Goal: Information Seeking & Learning: Learn about a topic

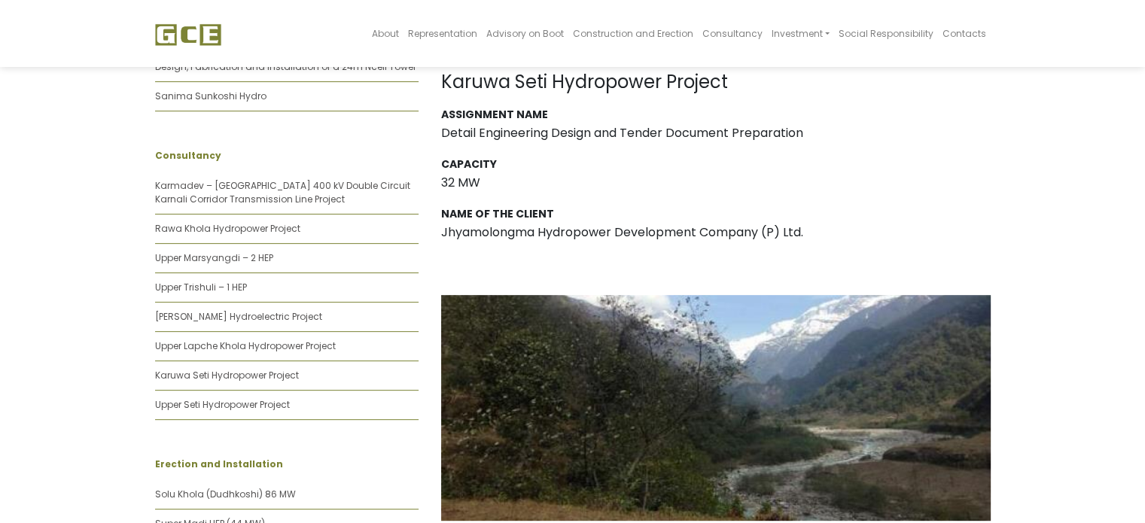
scroll to position [527, 0]
click at [195, 396] on link "Upper Seti Hydropower Project" at bounding box center [222, 402] width 135 height 13
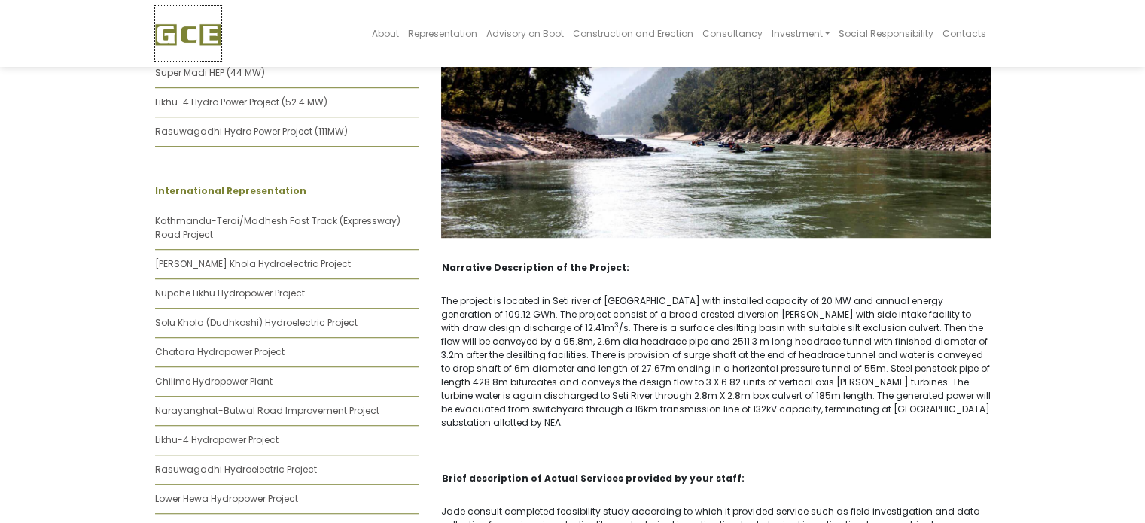
scroll to position [992, 0]
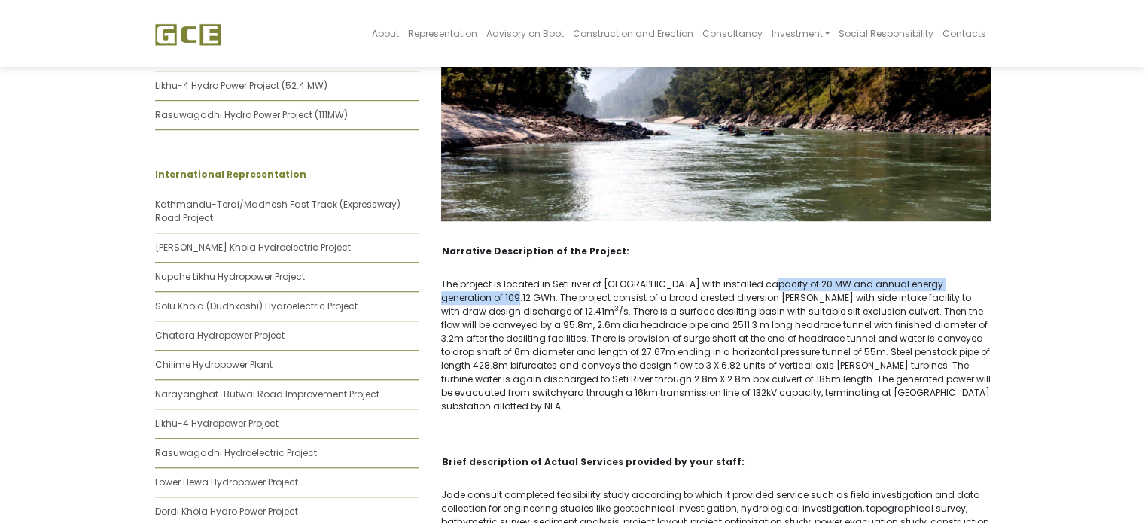
drag, startPoint x: 754, startPoint y: 278, endPoint x: 999, endPoint y: 285, distance: 244.7
click at [999, 285] on div "Narrative Description of the Project: The project is located in Seti river of […" at bounding box center [716, 404] width 572 height 321
drag, startPoint x: 549, startPoint y: 294, endPoint x: 616, endPoint y: 291, distance: 67.1
click at [616, 291] on p "The project is located in Seti river of [GEOGRAPHIC_DATA] with installed capaci…" at bounding box center [715, 345] width 549 height 135
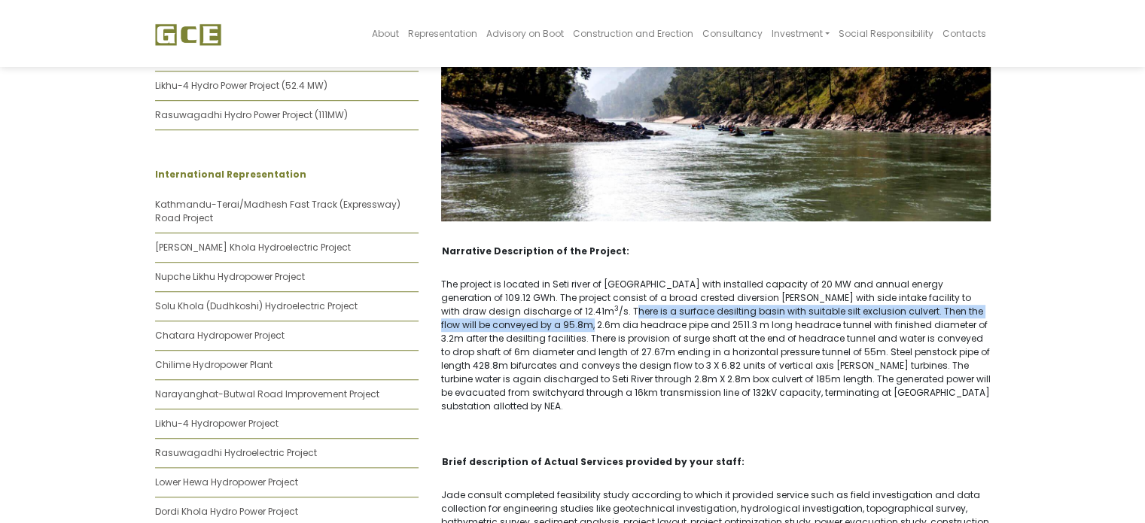
drag, startPoint x: 491, startPoint y: 310, endPoint x: 991, endPoint y: 309, distance: 500.5
click at [991, 309] on div "Narrative Description of the Project: The project is located in Seti river of […" at bounding box center [716, 404] width 572 height 321
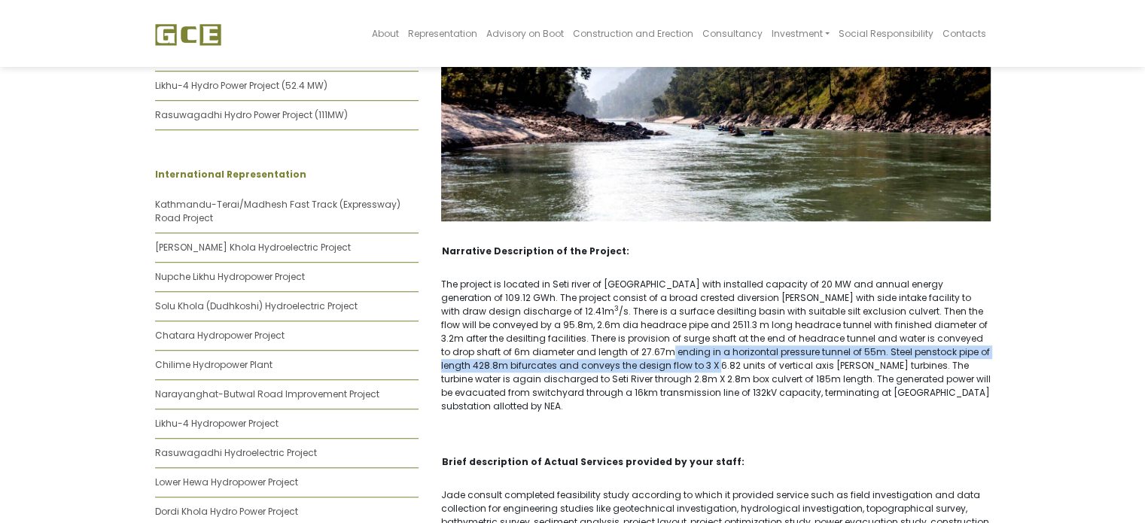
drag, startPoint x: 533, startPoint y: 358, endPoint x: 584, endPoint y: 367, distance: 52.0
click at [584, 366] on p "The project is located in Seti river of [GEOGRAPHIC_DATA] with installed capaci…" at bounding box center [715, 345] width 549 height 135
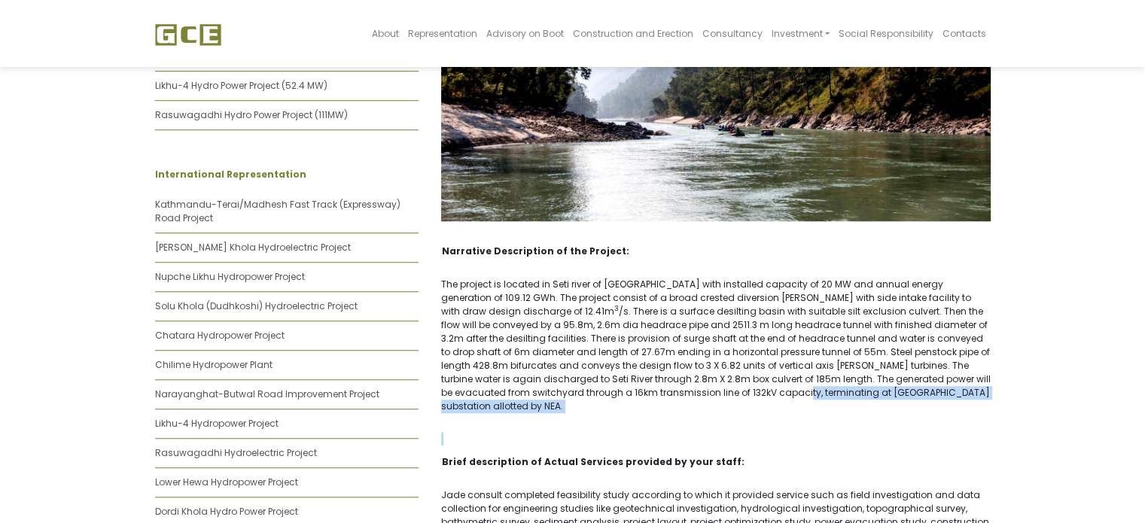
drag, startPoint x: 615, startPoint y: 392, endPoint x: 635, endPoint y: 392, distance: 20.3
click at [635, 392] on div "Narrative Description of the Project: The project is located in Seti river of […" at bounding box center [716, 404] width 572 height 321
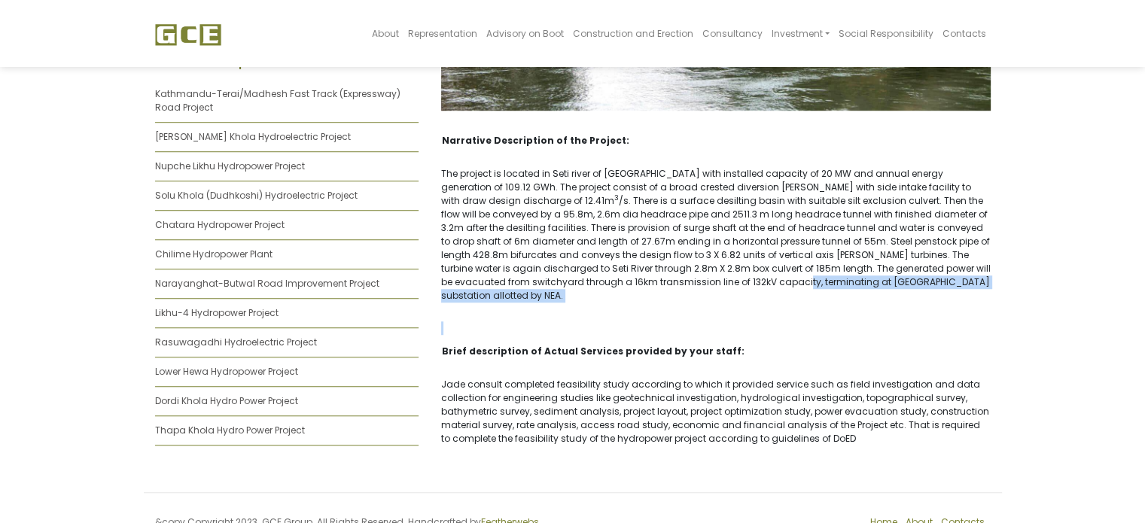
scroll to position [1128, 0]
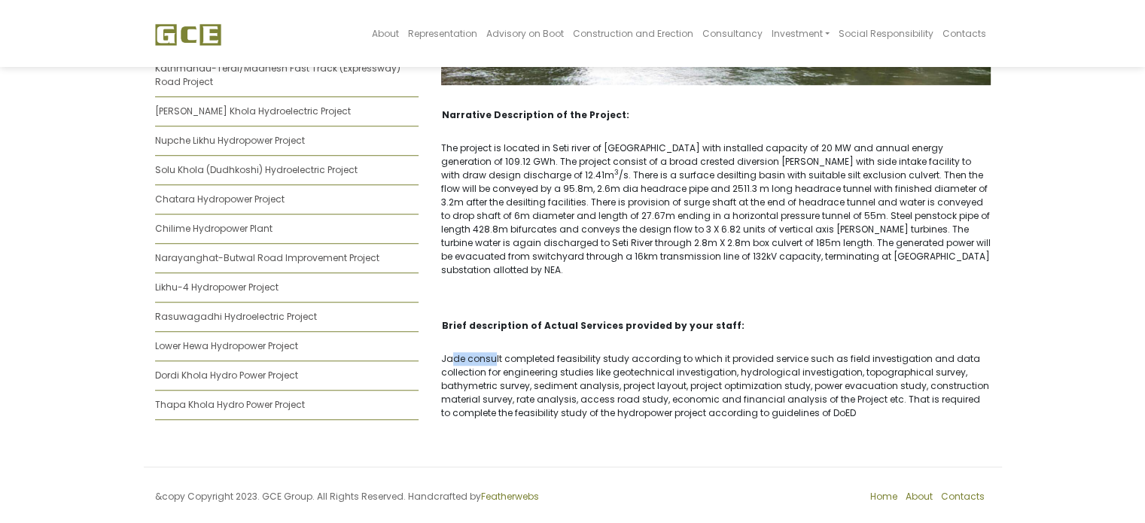
drag, startPoint x: 449, startPoint y: 342, endPoint x: 491, endPoint y: 342, distance: 42.1
click at [491, 352] on p "Jade consult completed feasibility study according to which it provided service…" at bounding box center [715, 386] width 549 height 68
click at [502, 352] on p "Jade consult completed feasibility study according to which it provided service…" at bounding box center [715, 386] width 549 height 68
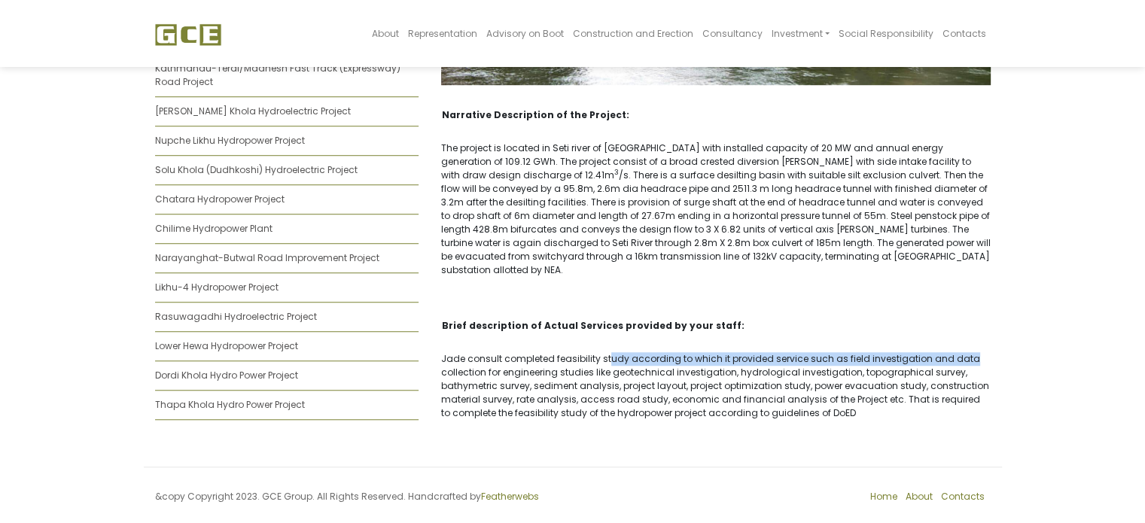
drag, startPoint x: 607, startPoint y: 339, endPoint x: 974, endPoint y: 342, distance: 367.3
click at [974, 352] on p "Jade consult completed feasibility study according to which it provided service…" at bounding box center [715, 386] width 549 height 68
drag, startPoint x: 550, startPoint y: 361, endPoint x: 628, endPoint y: 359, distance: 78.3
click at [628, 359] on p "Jade consult completed feasibility study according to which it provided service…" at bounding box center [715, 386] width 549 height 68
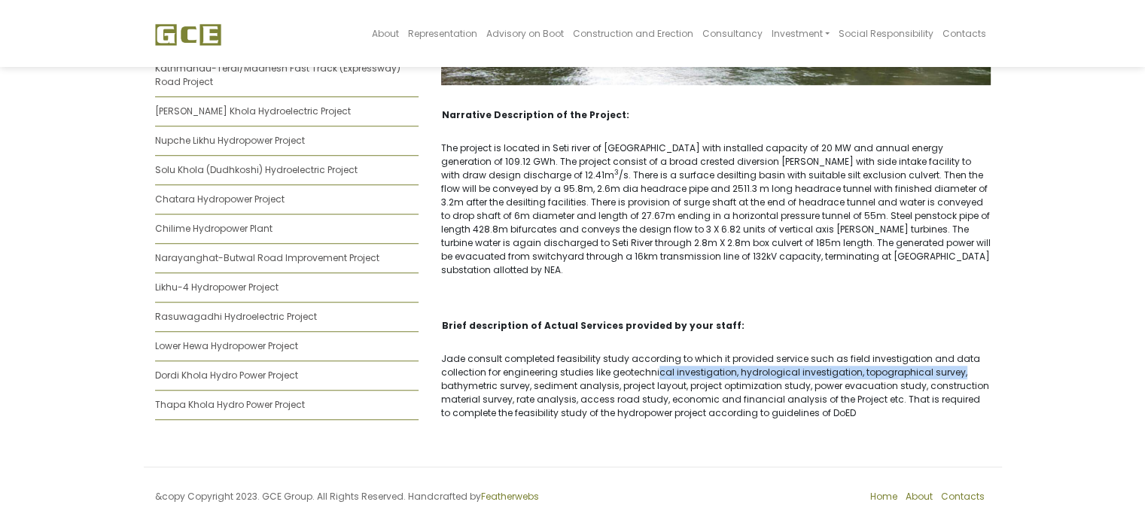
drag, startPoint x: 659, startPoint y: 358, endPoint x: 966, endPoint y: 353, distance: 307.1
click at [966, 353] on p "Jade consult completed feasibility study according to which it provided service…" at bounding box center [715, 386] width 549 height 68
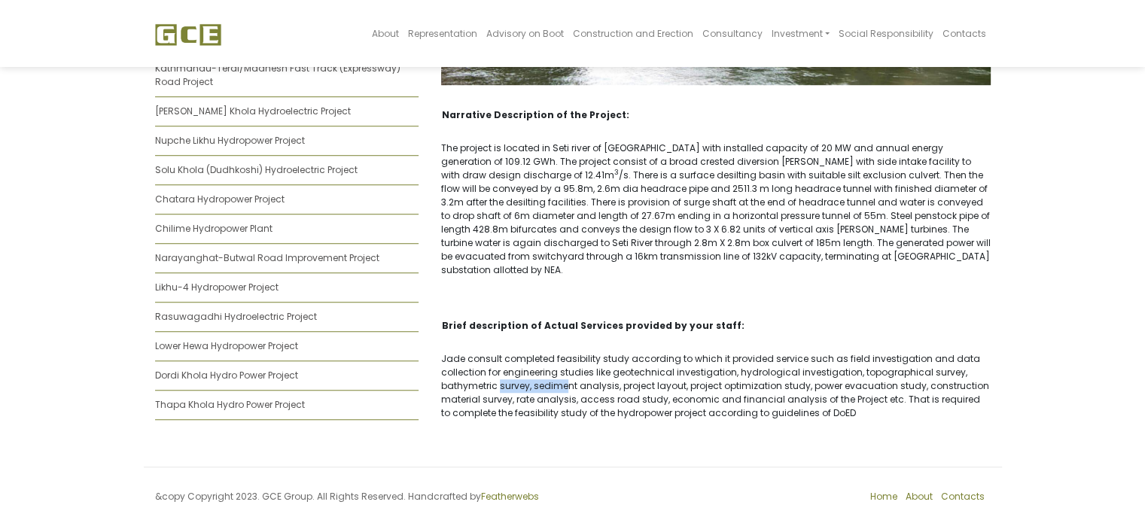
drag, startPoint x: 497, startPoint y: 364, endPoint x: 564, endPoint y: 364, distance: 67.0
click at [564, 364] on p "Jade consult completed feasibility study according to which it provided service…" at bounding box center [715, 386] width 549 height 68
drag, startPoint x: 604, startPoint y: 361, endPoint x: 748, endPoint y: 365, distance: 144.6
click at [741, 365] on p "Jade consult completed feasibility study according to which it provided service…" at bounding box center [715, 386] width 549 height 68
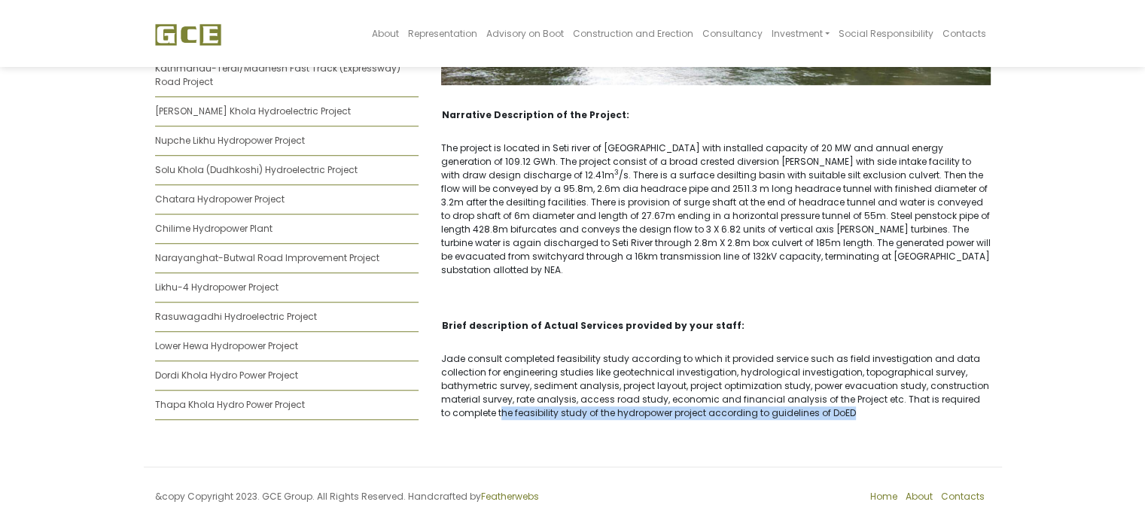
drag, startPoint x: 491, startPoint y: 392, endPoint x: 864, endPoint y: 394, distance: 372.6
click at [864, 394] on p "Jade consult completed feasibility study according to which it provided service…" at bounding box center [715, 386] width 549 height 68
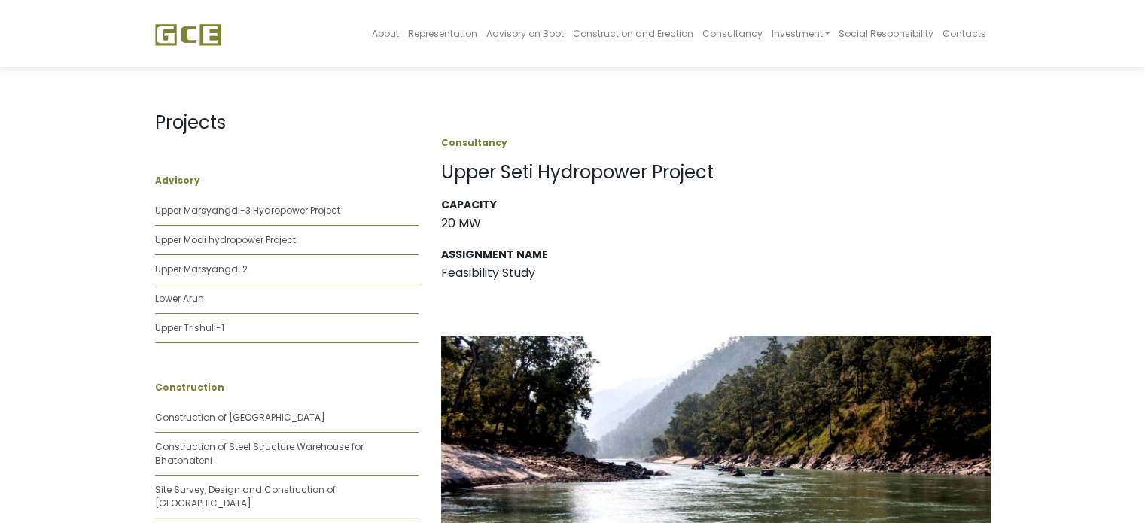
scroll to position [0, 0]
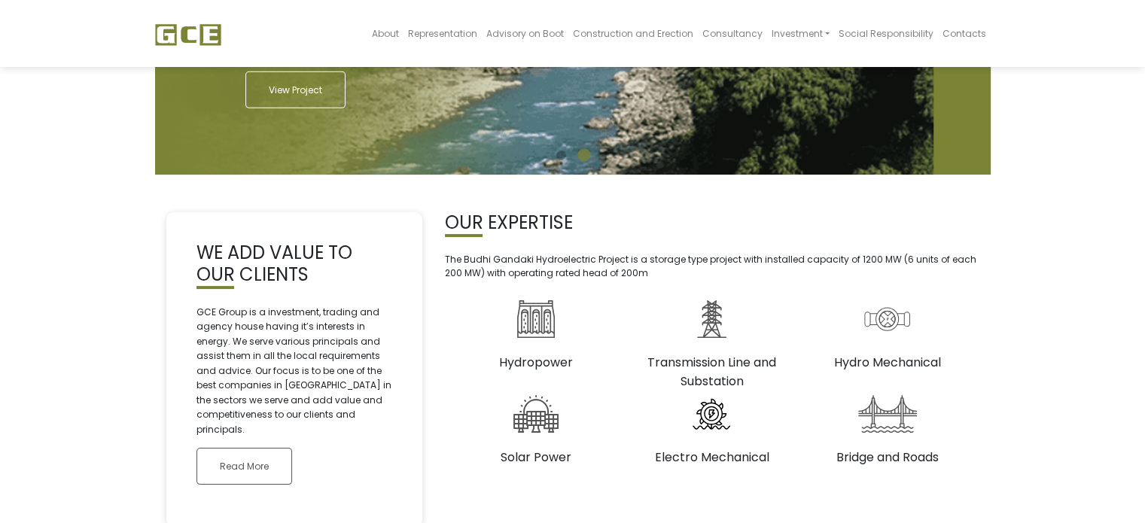
scroll to position [301, 0]
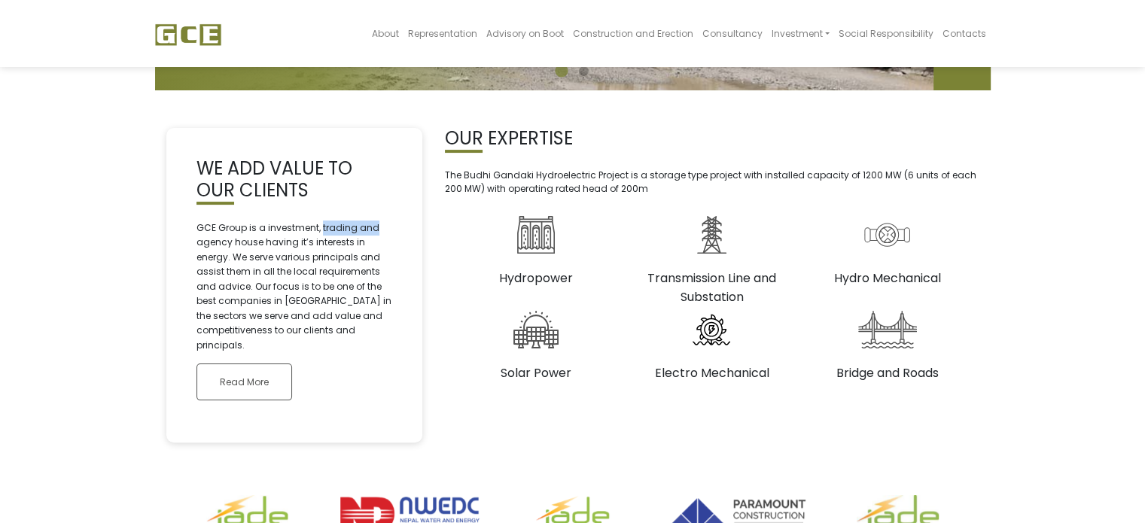
drag, startPoint x: 320, startPoint y: 226, endPoint x: 387, endPoint y: 226, distance: 67.0
click at [387, 226] on p "GCE Group is a investment, trading and agency house having it’s interests in en…" at bounding box center [294, 287] width 196 height 132
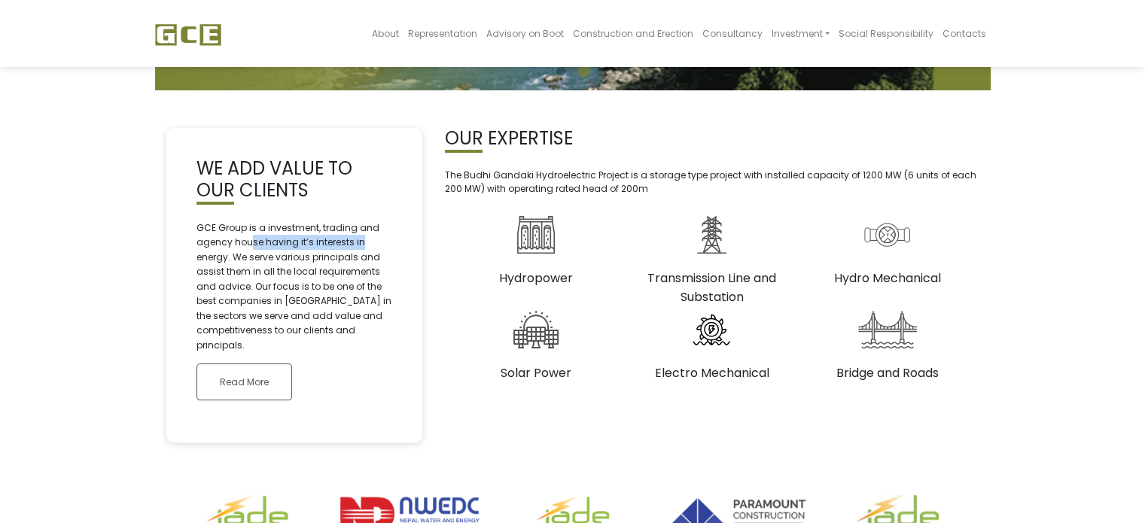
drag, startPoint x: 248, startPoint y: 239, endPoint x: 369, endPoint y: 239, distance: 121.2
click at [369, 239] on p "GCE Group is a investment, trading and agency house having it’s interests in en…" at bounding box center [294, 287] width 196 height 132
click at [386, 240] on p "GCE Group is a investment, trading and agency house having it’s interests in en…" at bounding box center [294, 287] width 196 height 132
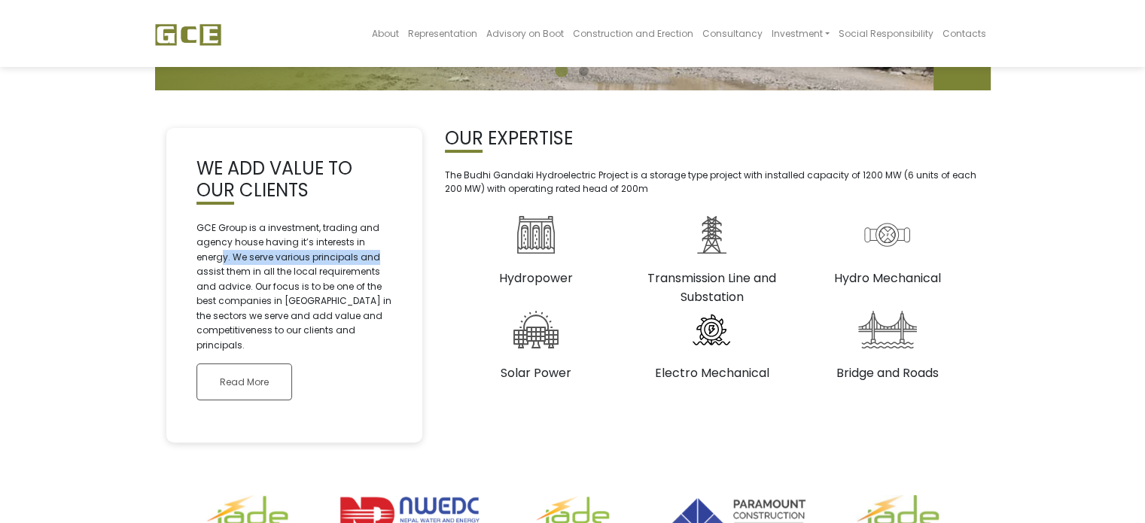
drag, startPoint x: 226, startPoint y: 257, endPoint x: 382, endPoint y: 255, distance: 156.6
click at [382, 255] on p "GCE Group is a investment, trading and agency house having it’s interests in en…" at bounding box center [294, 287] width 196 height 132
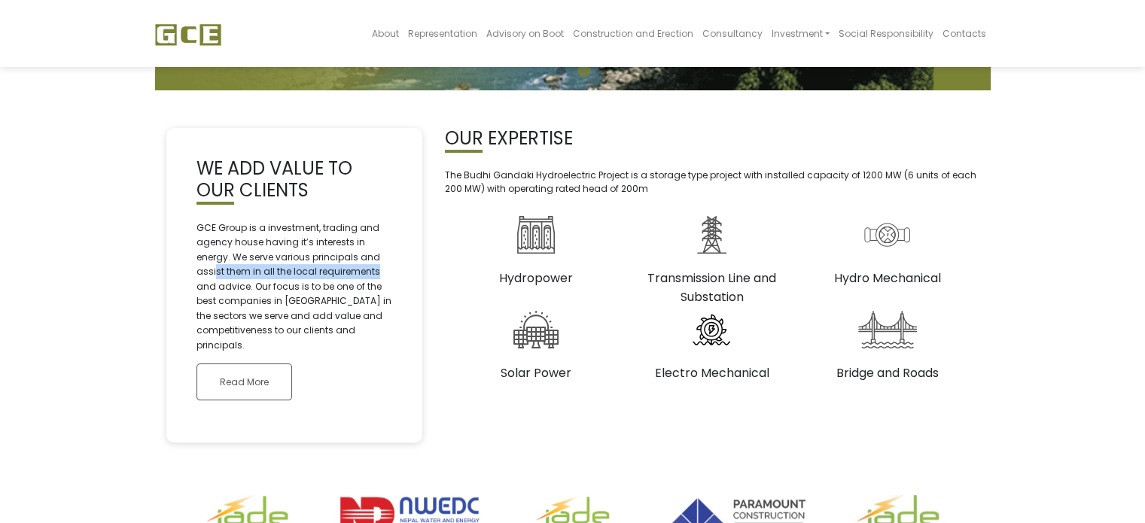
drag, startPoint x: 213, startPoint y: 268, endPoint x: 401, endPoint y: 269, distance: 188.2
click at [401, 269] on div "WE ADD VALUE TO OUR CLIENTS GCE Group is a investment, trading and agency house…" at bounding box center [294, 285] width 256 height 315
drag, startPoint x: 221, startPoint y: 285, endPoint x: 390, endPoint y: 287, distance: 168.6
click at [390, 287] on p "GCE Group is a investment, trading and agency house having it’s interests in en…" at bounding box center [294, 287] width 196 height 132
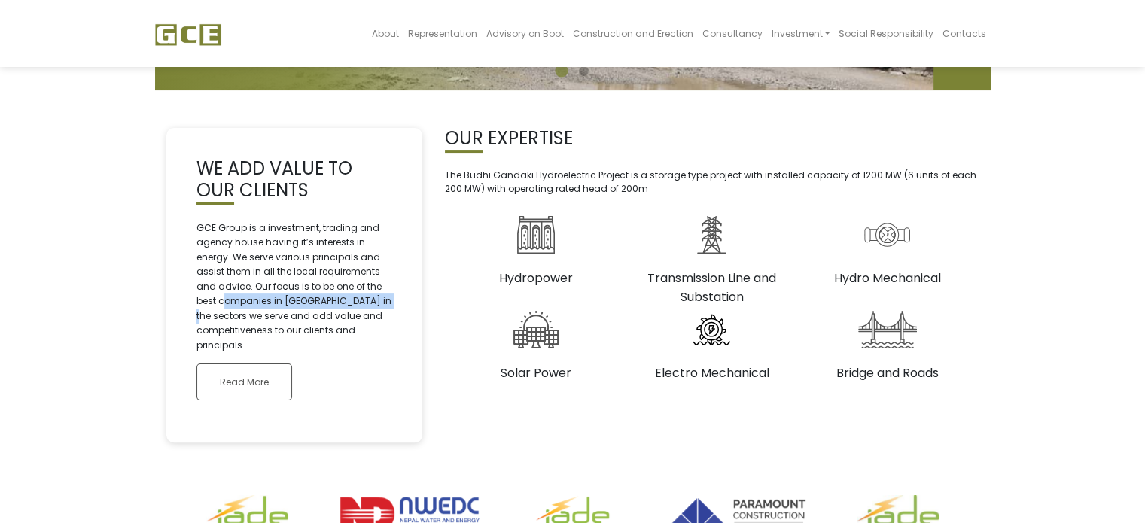
drag, startPoint x: 226, startPoint y: 297, endPoint x: 382, endPoint y: 297, distance: 156.5
click at [382, 297] on p "GCE Group is a investment, trading and agency house having it’s interests in en…" at bounding box center [294, 287] width 196 height 132
click at [372, 297] on p "GCE Group is a investment, trading and agency house having it’s interests in en…" at bounding box center [294, 287] width 196 height 132
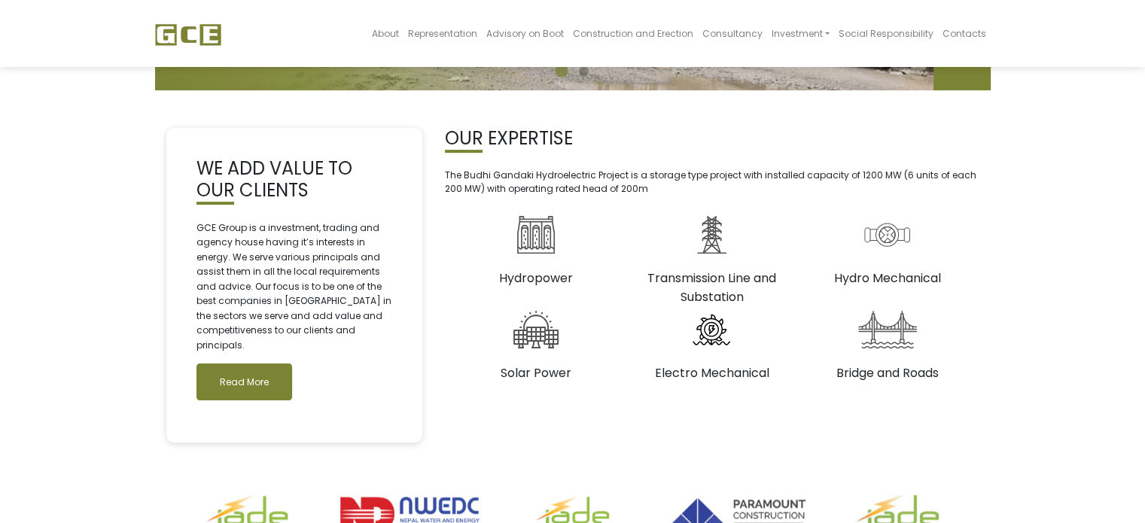
click at [263, 364] on link "Read More" at bounding box center [244, 382] width 96 height 37
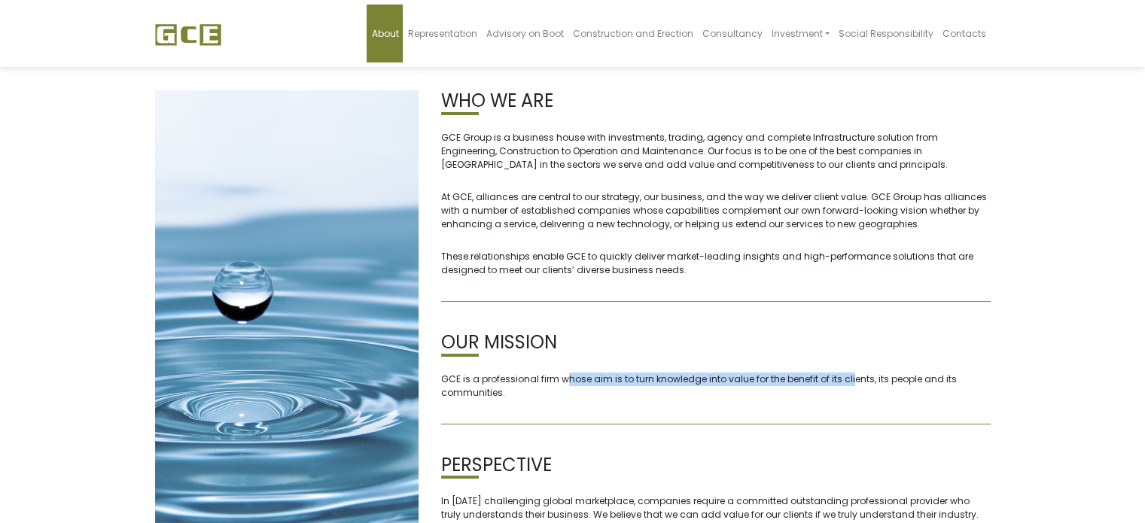
drag, startPoint x: 564, startPoint y: 377, endPoint x: 903, endPoint y: 385, distance: 339.5
click at [866, 383] on p "GCE is a professional firm whose aim is to turn knowledge into value for the be…" at bounding box center [715, 386] width 549 height 27
click at [902, 385] on p "GCE is a professional firm whose aim is to turn knowledge into value for the be…" at bounding box center [715, 386] width 549 height 27
